Goal: Information Seeking & Learning: Learn about a topic

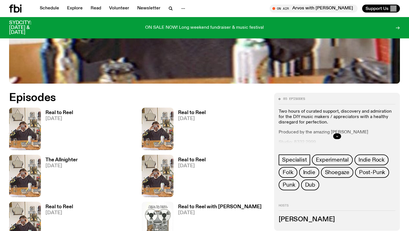
scroll to position [223, 0]
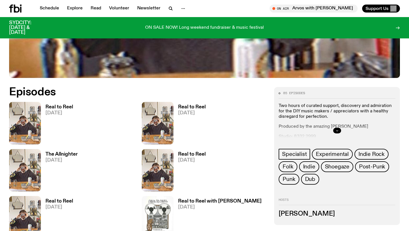
click at [338, 130] on icon "button" at bounding box center [337, 130] width 3 height 3
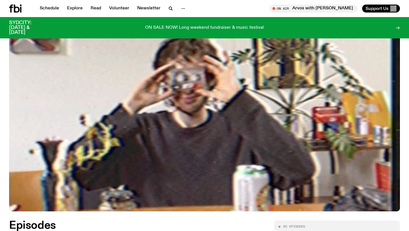
scroll to position [0, 0]
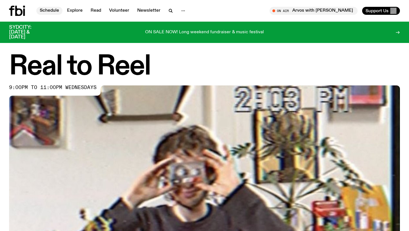
click at [52, 9] on link "Schedule" at bounding box center [49, 11] width 26 height 8
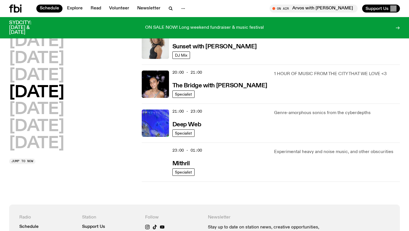
scroll to position [266, 0]
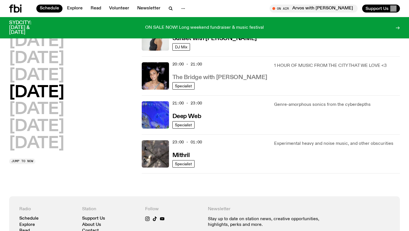
click at [215, 76] on h3 "The Bridge with Kez Finn" at bounding box center [219, 77] width 95 height 6
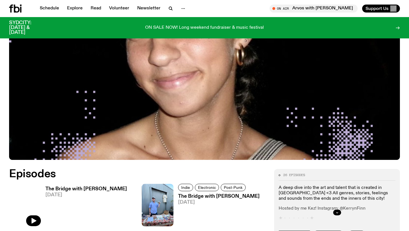
scroll to position [191, 0]
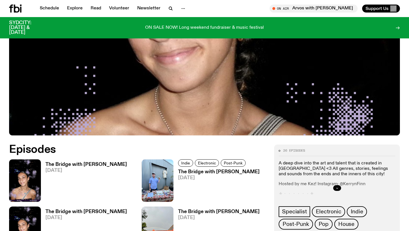
click at [335, 185] on button "button" at bounding box center [337, 188] width 8 height 6
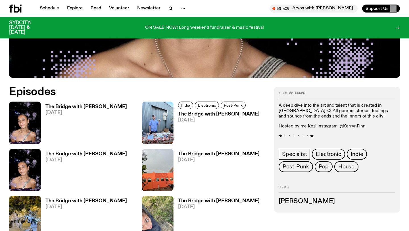
scroll to position [256, 0]
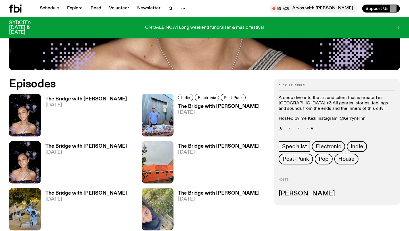
click at [287, 178] on h2 "Hosts" at bounding box center [337, 181] width 117 height 7
click at [287, 126] on p "★・・・・・・★" at bounding box center [337, 128] width 117 height 5
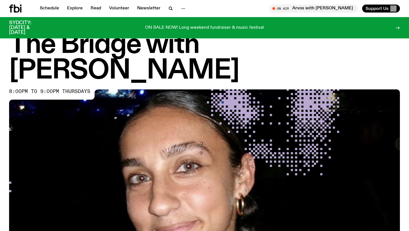
scroll to position [0, 0]
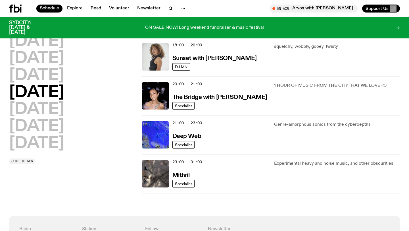
scroll to position [215, 0]
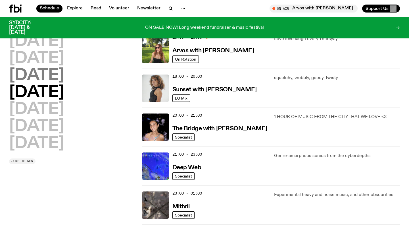
click at [45, 76] on h2 "Wednesday" at bounding box center [36, 76] width 55 height 16
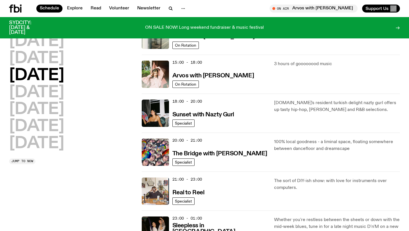
scroll to position [191, 0]
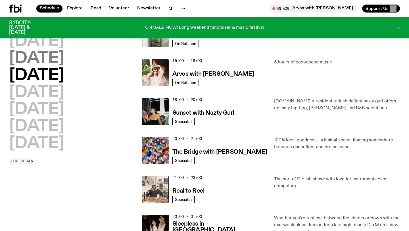
click at [54, 60] on h2 "Tuesday" at bounding box center [36, 59] width 55 height 16
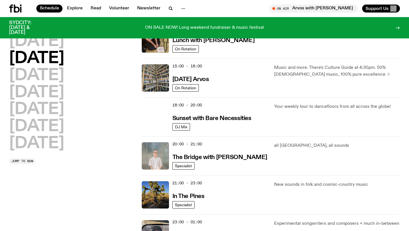
scroll to position [188, 0]
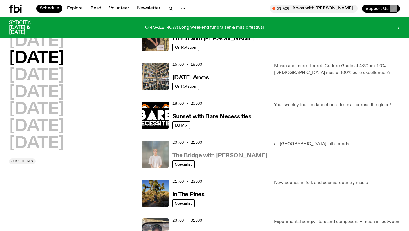
click at [210, 153] on h3 "The Bridge with Mara Schwerdtfeger" at bounding box center [219, 156] width 95 height 6
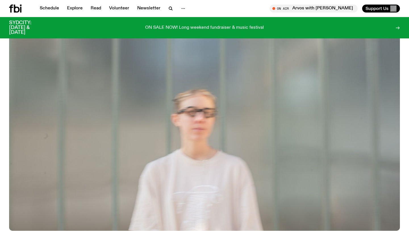
scroll to position [236, 0]
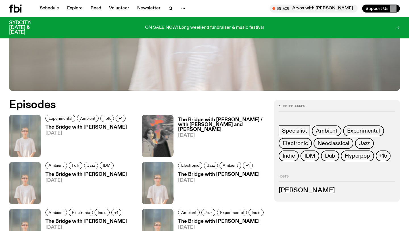
click at [310, 189] on h3 "Mara Schwerdtfeger" at bounding box center [337, 190] width 117 height 6
click at [283, 177] on h2 "Hosts" at bounding box center [337, 178] width 117 height 7
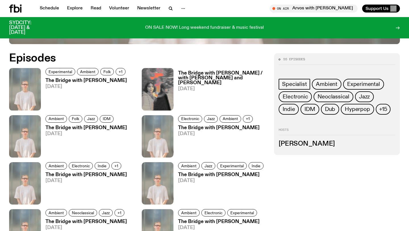
scroll to position [181, 0]
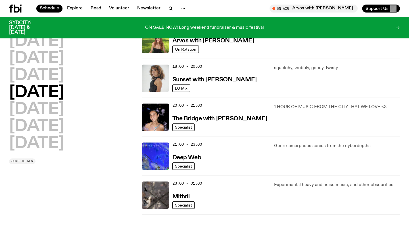
scroll to position [222, 0]
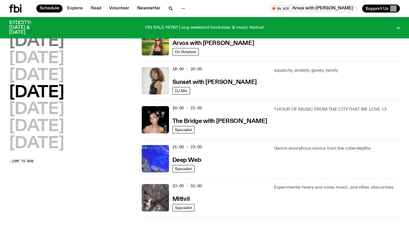
click at [49, 45] on h2 "Monday" at bounding box center [36, 42] width 55 height 16
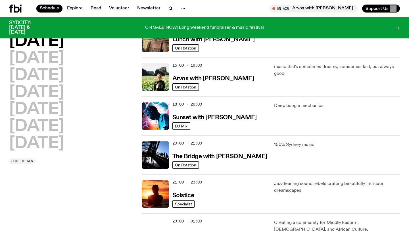
scroll to position [200, 0]
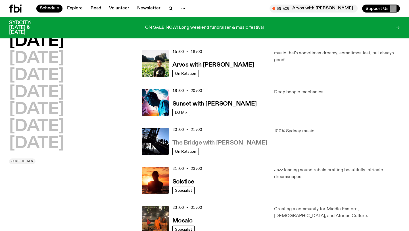
click at [232, 144] on h3 "The Bridge with Amelia Sparke" at bounding box center [219, 143] width 95 height 6
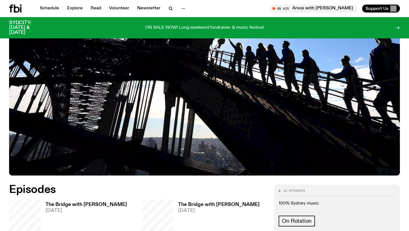
scroll to position [203, 0]
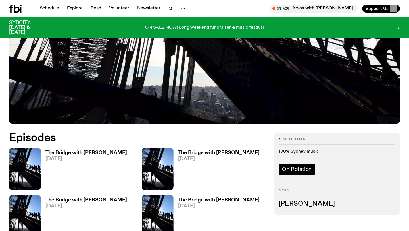
click at [293, 166] on span "On Rotation" at bounding box center [297, 169] width 30 height 6
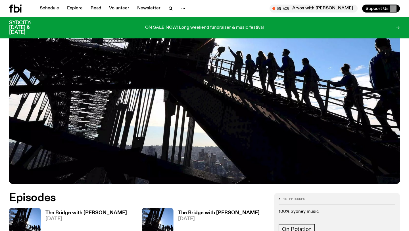
scroll to position [139, 0]
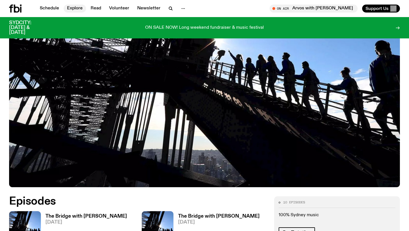
click at [71, 9] on link "Explore" at bounding box center [75, 9] width 22 height 8
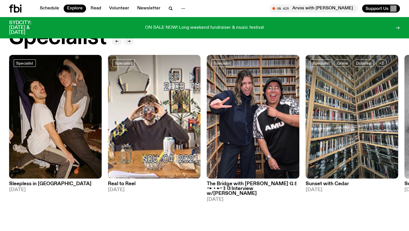
scroll to position [428, 0]
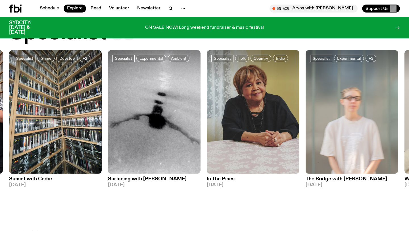
click at [161, 179] on h3 "Surfacing with Aeddan Cox" at bounding box center [154, 178] width 93 height 5
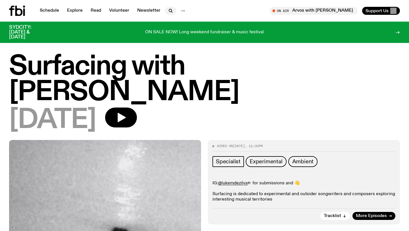
click at [171, 11] on icon "button" at bounding box center [170, 10] width 7 height 7
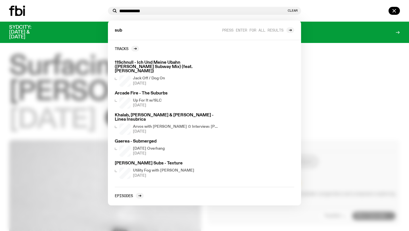
type input "**********"
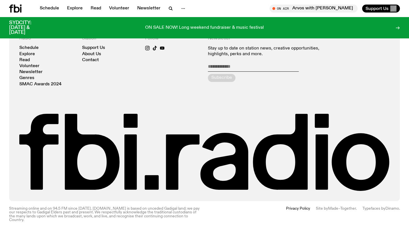
scroll to position [570, 0]
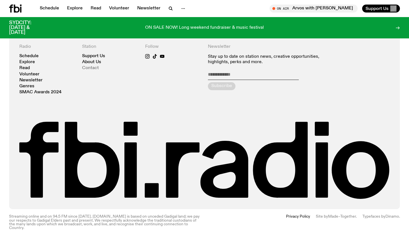
click at [92, 66] on link "Contact" at bounding box center [90, 68] width 17 height 4
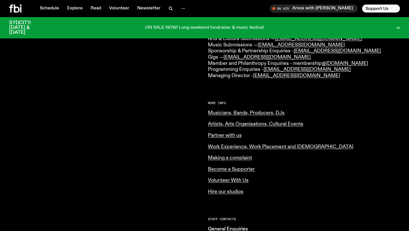
scroll to position [172, 0]
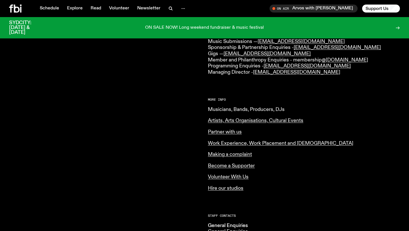
click at [242, 109] on link "Musicians, Bands, Producers, DJs" at bounding box center [246, 109] width 77 height 5
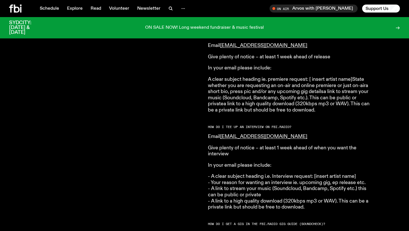
scroll to position [582, 0]
